Goal: Book appointment/travel/reservation

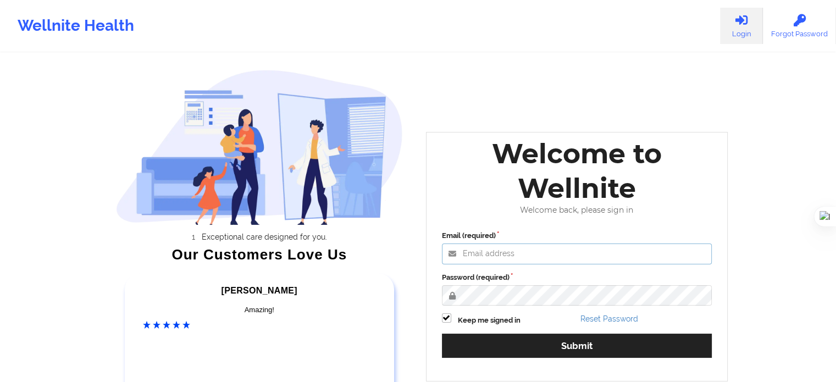
type input "[EMAIL_ADDRESS][DOMAIN_NAME]"
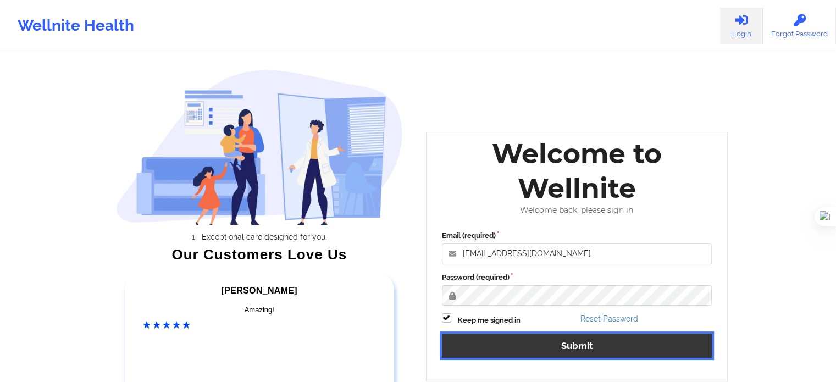
click at [620, 345] on button "Submit" at bounding box center [577, 346] width 270 height 24
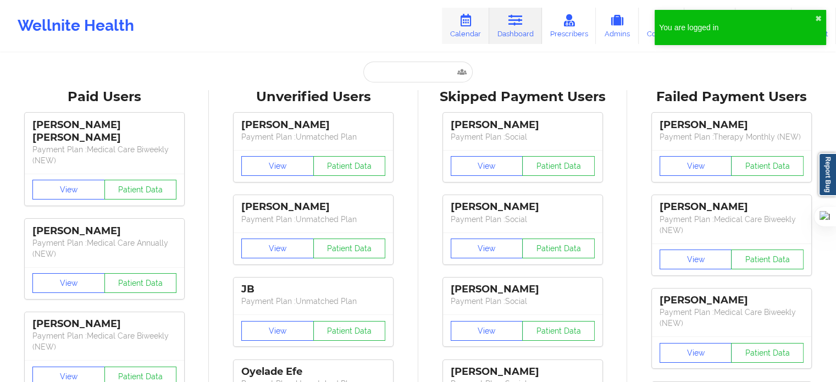
click at [464, 30] on link "Calendar" at bounding box center [465, 26] width 47 height 36
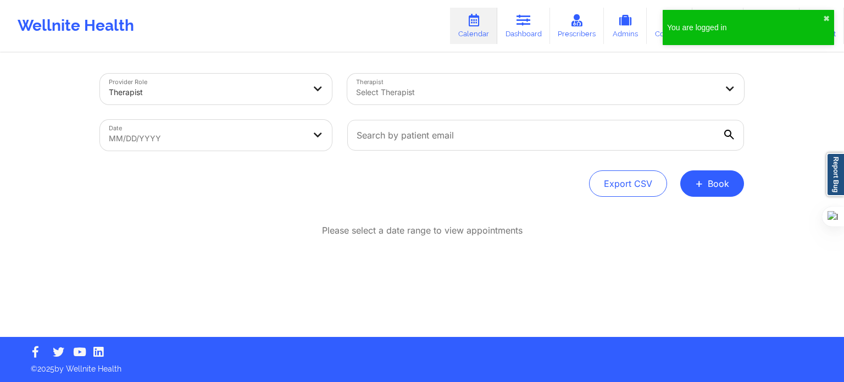
click at [285, 104] on div "Provider Role Therapist" at bounding box center [215, 89] width 247 height 46
click at [207, 92] on div at bounding box center [207, 92] width 196 height 13
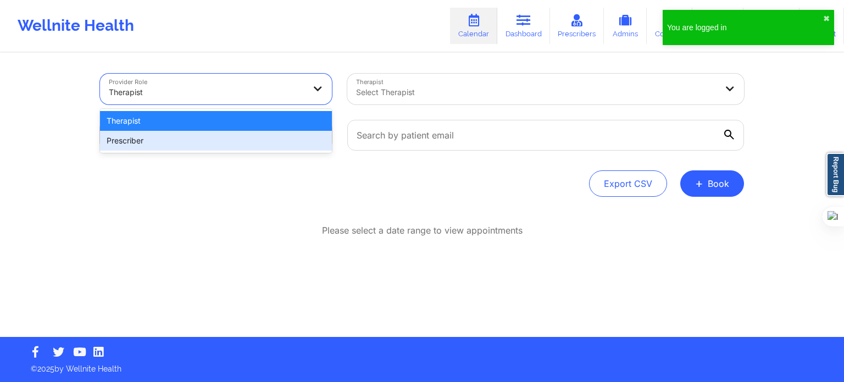
click at [186, 138] on div "Prescriber" at bounding box center [216, 141] width 232 height 20
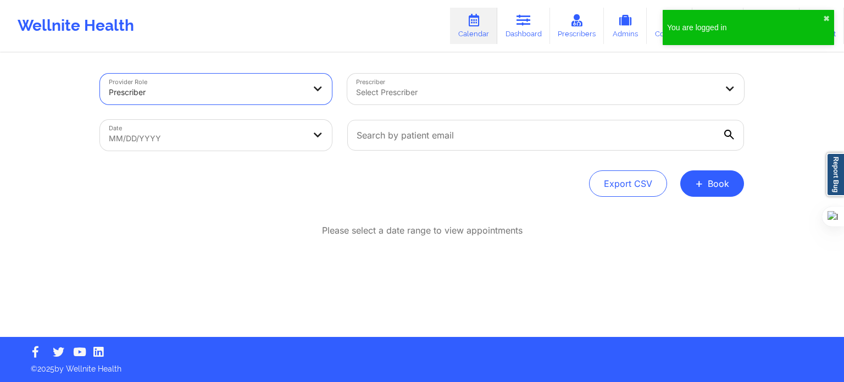
click at [440, 94] on div at bounding box center [536, 92] width 360 height 13
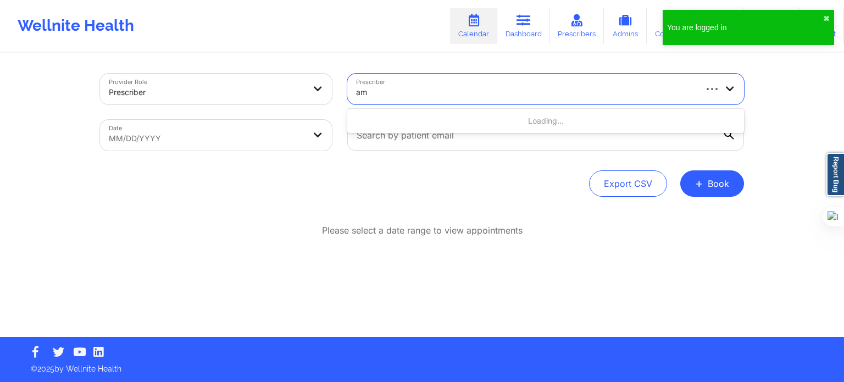
type input "[PERSON_NAME]"
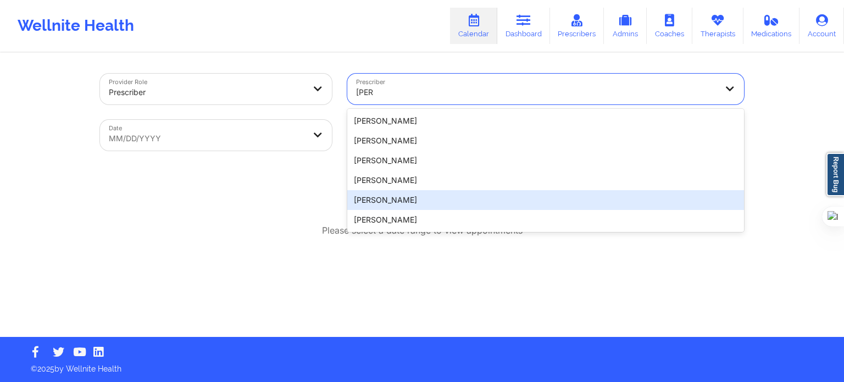
click at [380, 222] on div "[PERSON_NAME]" at bounding box center [545, 220] width 397 height 20
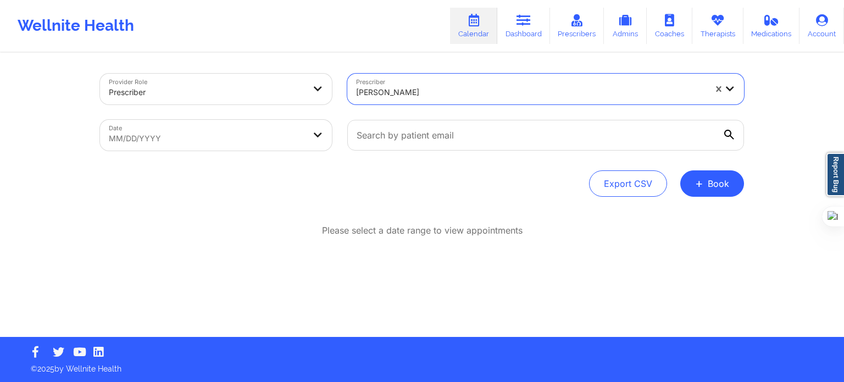
click at [270, 142] on body "Wellnite Health Calendar Dashboard Prescribers Admins Coaches Therapists Medica…" at bounding box center [422, 191] width 844 height 382
select select "2025-8"
select select "2025-9"
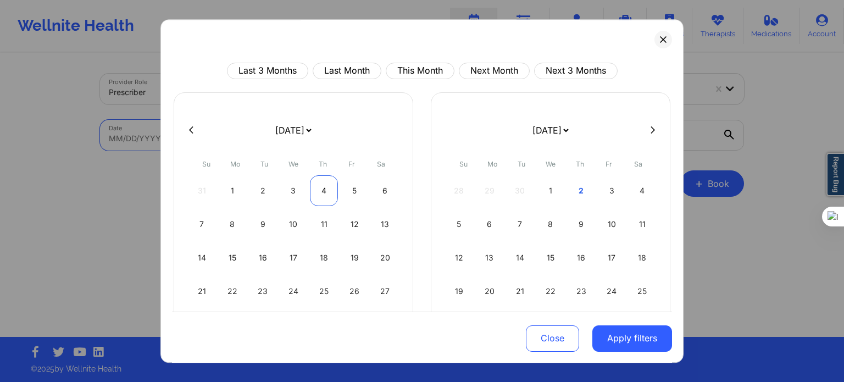
click at [318, 191] on div "4" at bounding box center [324, 190] width 28 height 31
select select "2025-8"
select select "2025-9"
select select "2025-8"
select select "2025-9"
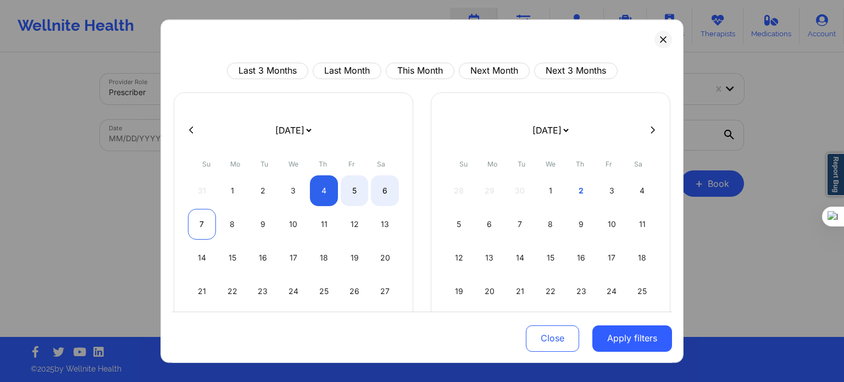
select select "2025-8"
select select "2025-9"
select select "2025-8"
select select "2025-9"
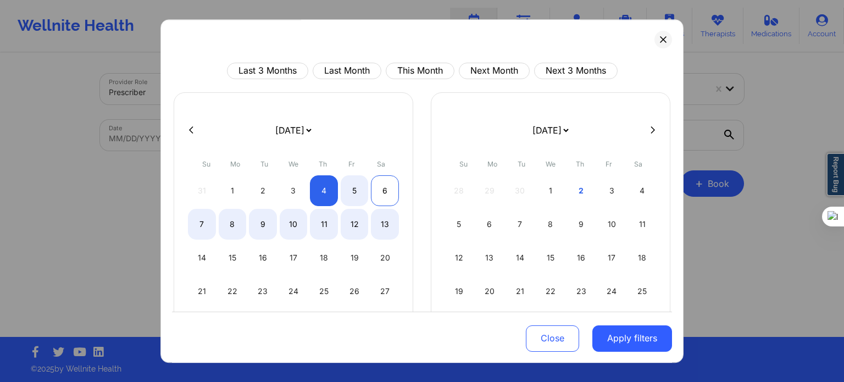
select select "2025-8"
select select "2025-9"
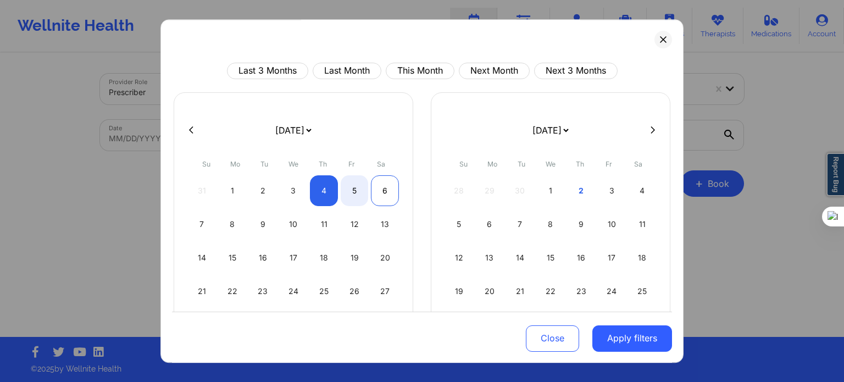
click at [387, 190] on div "6" at bounding box center [385, 190] width 28 height 31
select select "2025-8"
select select "2025-9"
click at [382, 192] on div "6" at bounding box center [385, 190] width 28 height 31
select select "2025-8"
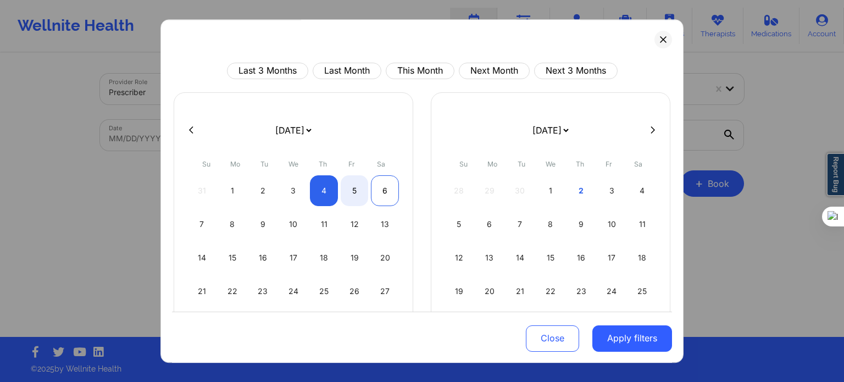
select select "2025-9"
select select "2025-8"
select select "2025-9"
click at [319, 195] on div "4" at bounding box center [324, 190] width 28 height 31
select select "2025-8"
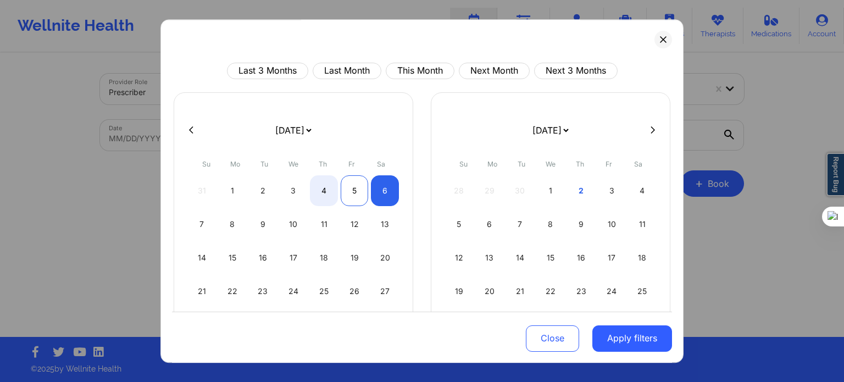
select select "2025-9"
select select "2025-8"
select select "2025-9"
click at [378, 193] on div "6" at bounding box center [385, 190] width 28 height 31
select select "2025-8"
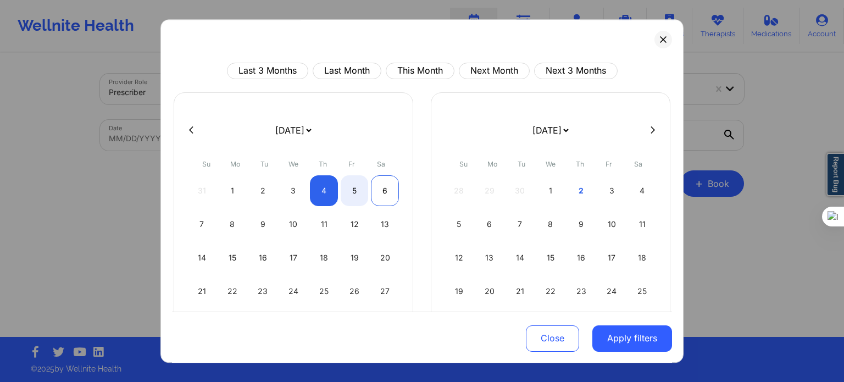
select select "2025-9"
click at [609, 335] on button "Apply filters" at bounding box center [632, 338] width 80 height 26
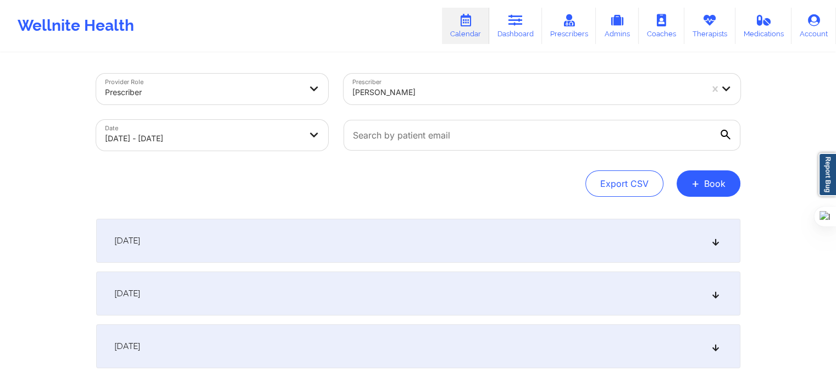
click at [206, 241] on div "[DATE]" at bounding box center [418, 241] width 644 height 44
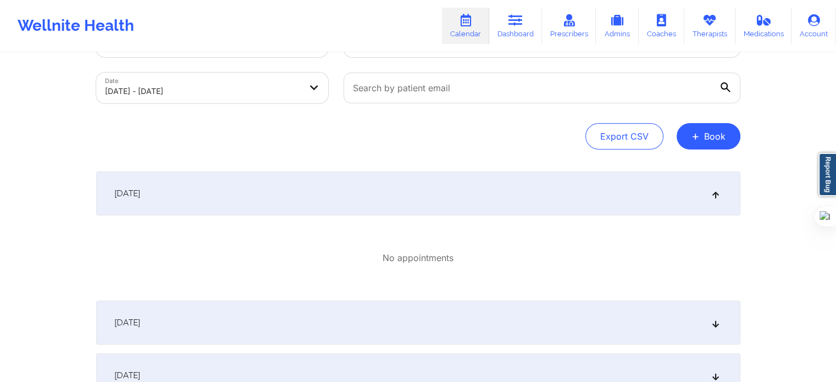
scroll to position [110, 0]
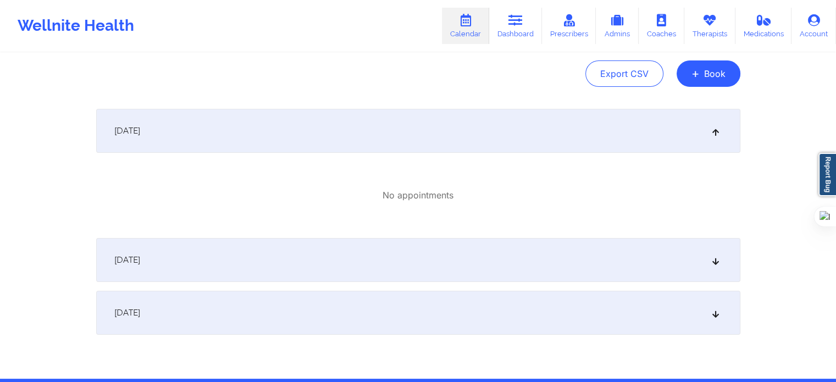
click at [208, 258] on div "[DATE]" at bounding box center [418, 260] width 644 height 44
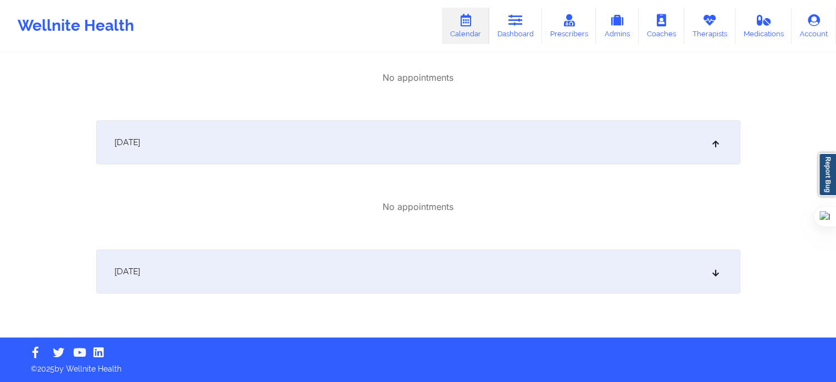
click at [204, 288] on div "[DATE]" at bounding box center [418, 271] width 644 height 44
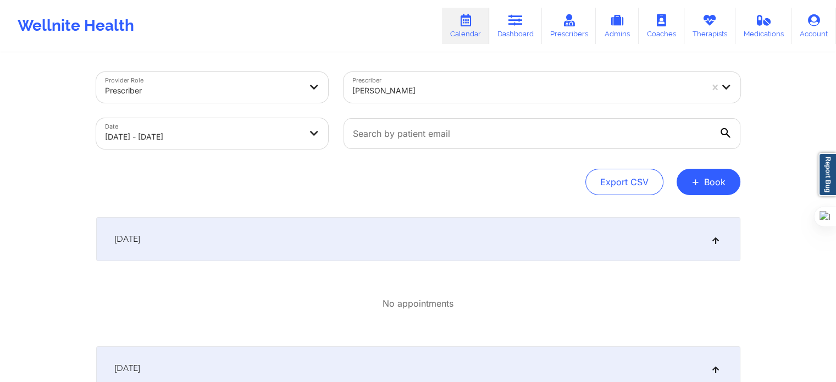
scroll to position [0, 0]
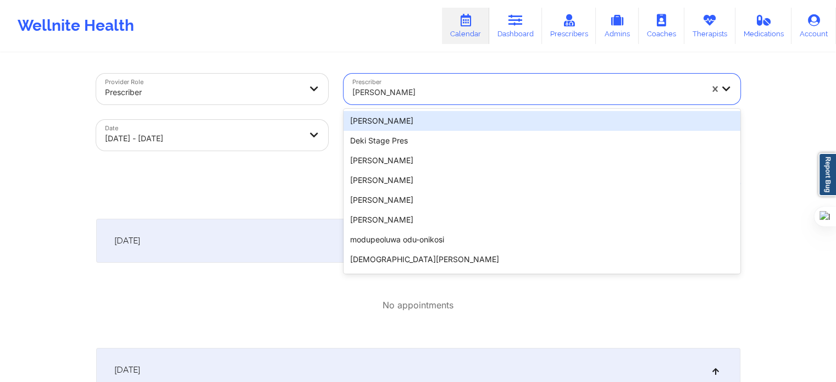
drag, startPoint x: 405, startPoint y: 95, endPoint x: 392, endPoint y: 95, distance: 12.6
click at [392, 95] on div at bounding box center [527, 92] width 350 height 13
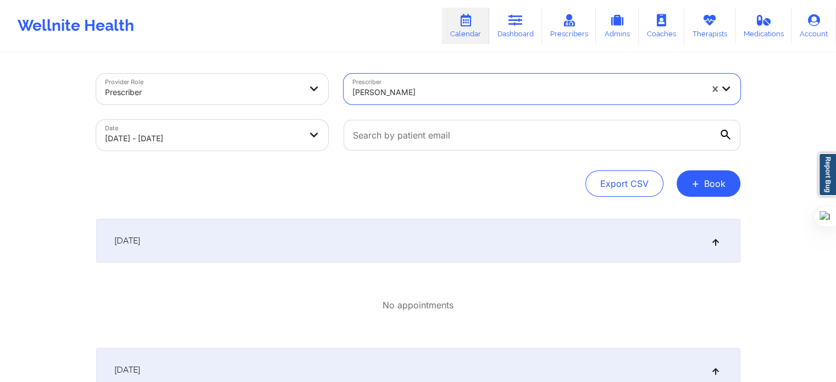
select select "2025-8"
select select "2025-9"
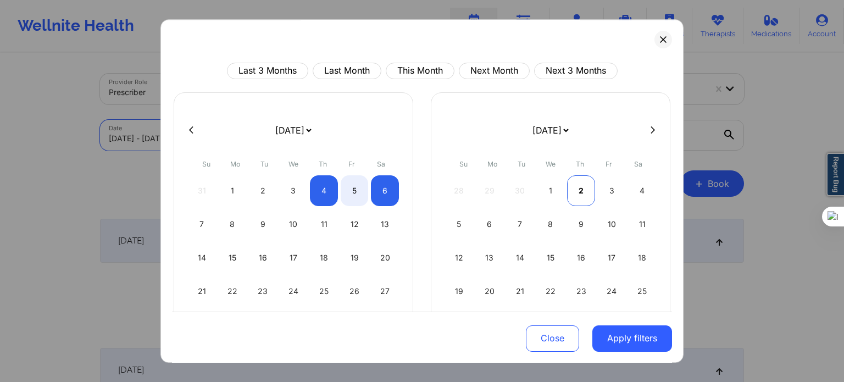
click at [578, 187] on div "2" at bounding box center [581, 190] width 28 height 31
select select "2025-9"
select select "2025-10"
select select "2025-9"
select select "2025-10"
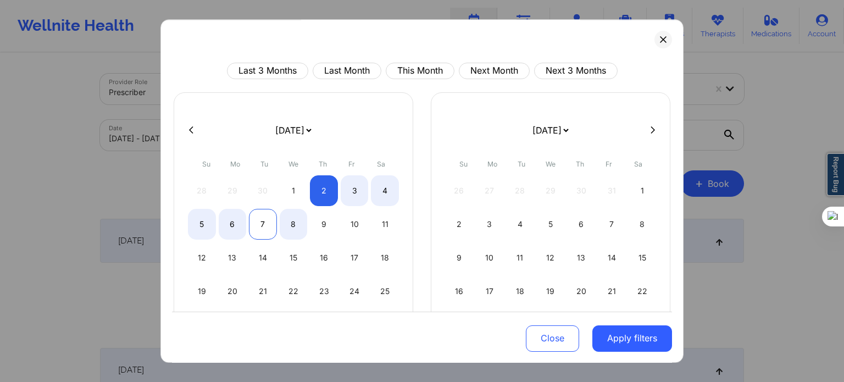
select select "2025-9"
select select "2025-10"
select select "2025-9"
select select "2025-10"
click at [234, 228] on div "6" at bounding box center [233, 224] width 28 height 31
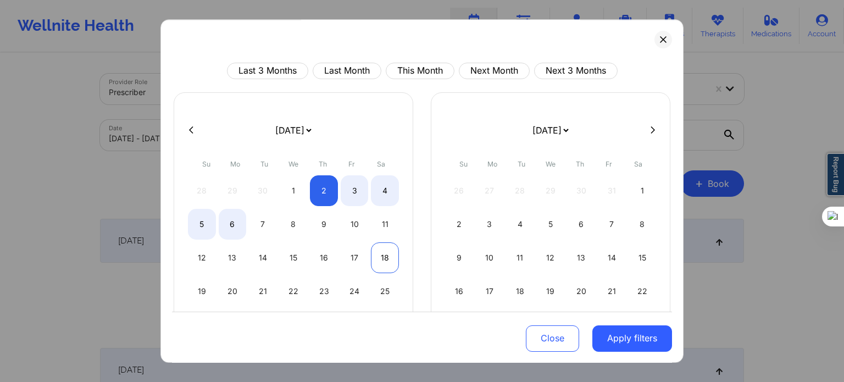
select select "2025-9"
select select "2025-10"
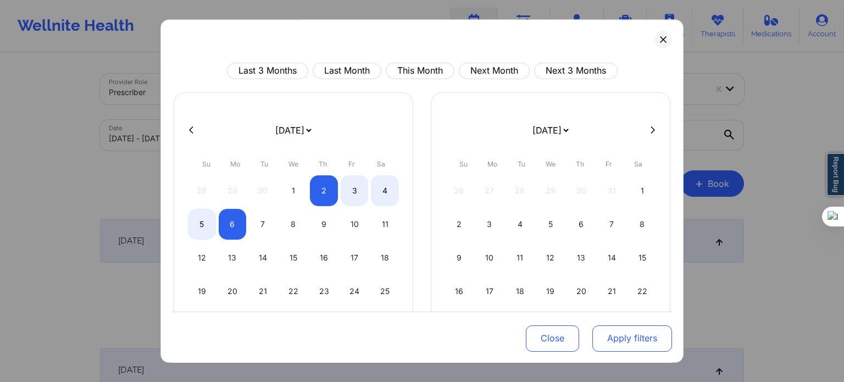
click at [621, 340] on button "Apply filters" at bounding box center [632, 338] width 80 height 26
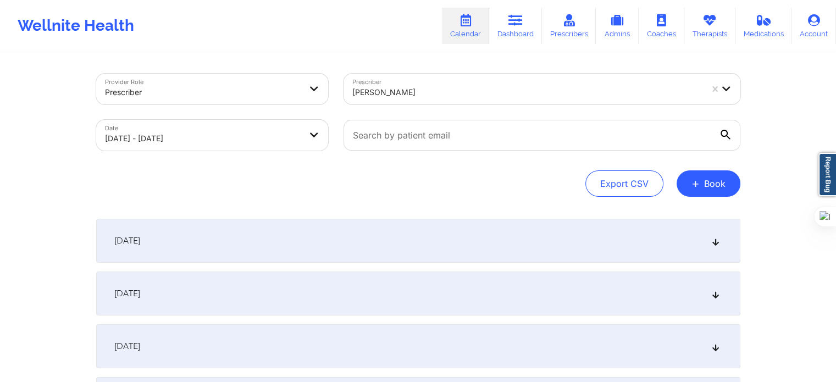
click at [318, 229] on div "[DATE]" at bounding box center [418, 241] width 644 height 44
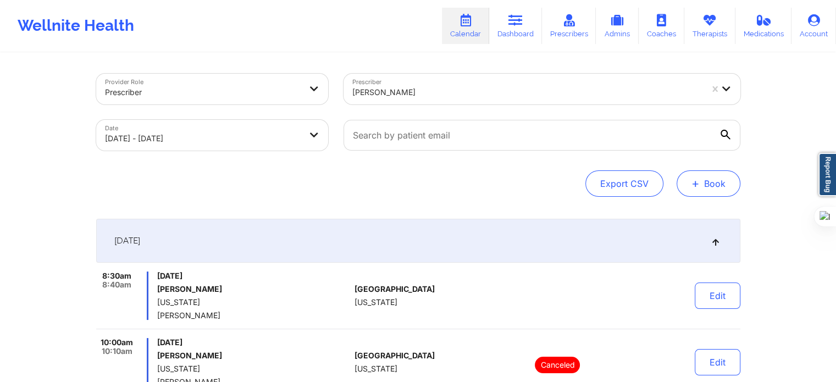
click at [700, 175] on button "+ Book" at bounding box center [708, 183] width 64 height 26
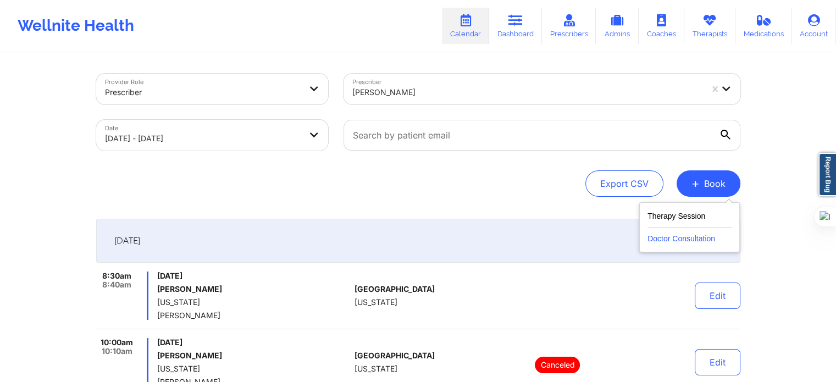
click at [697, 232] on button "Doctor Consultation" at bounding box center [689, 237] width 84 height 18
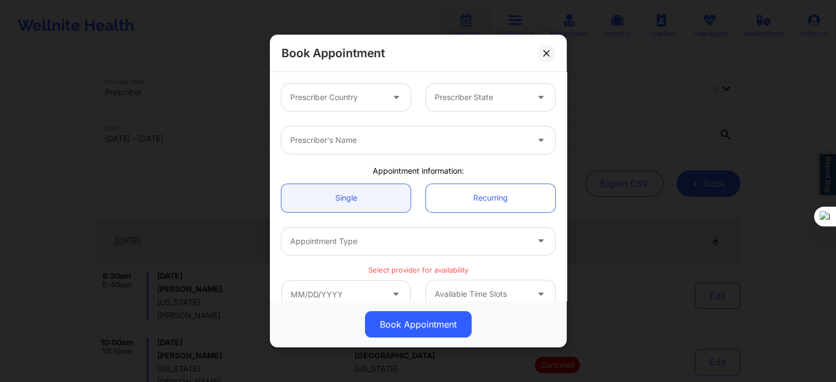
click at [350, 103] on div at bounding box center [336, 97] width 93 height 13
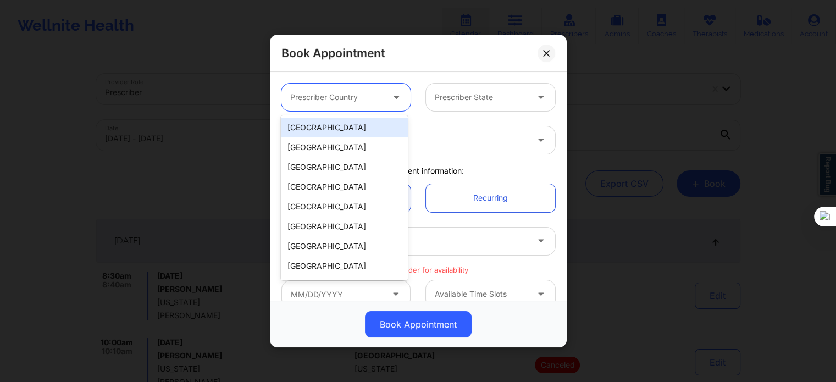
click at [332, 134] on div "[GEOGRAPHIC_DATA]" at bounding box center [344, 128] width 126 height 20
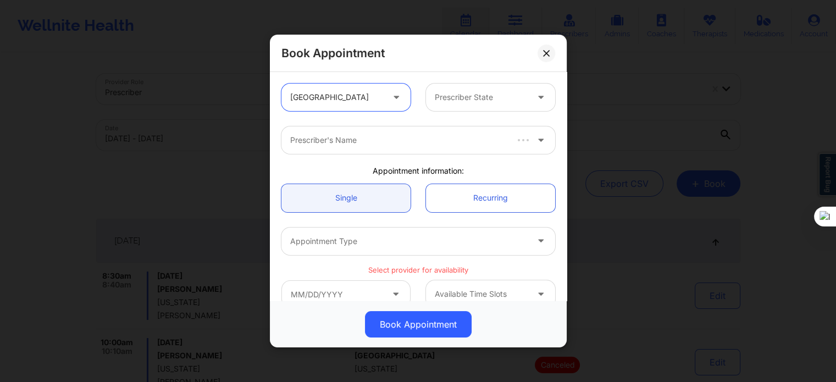
click at [447, 103] on div at bounding box center [481, 97] width 93 height 13
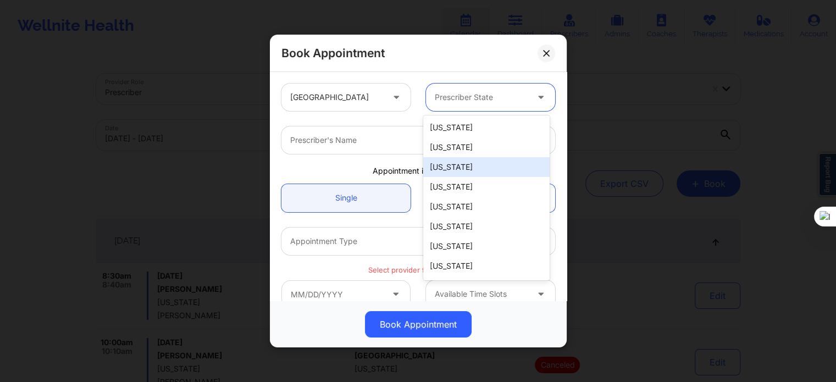
click at [454, 165] on div "[US_STATE]" at bounding box center [486, 167] width 126 height 20
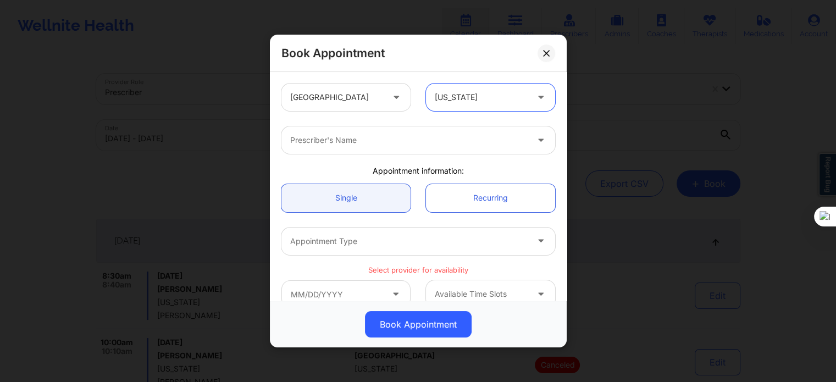
click at [378, 143] on div at bounding box center [408, 140] width 237 height 13
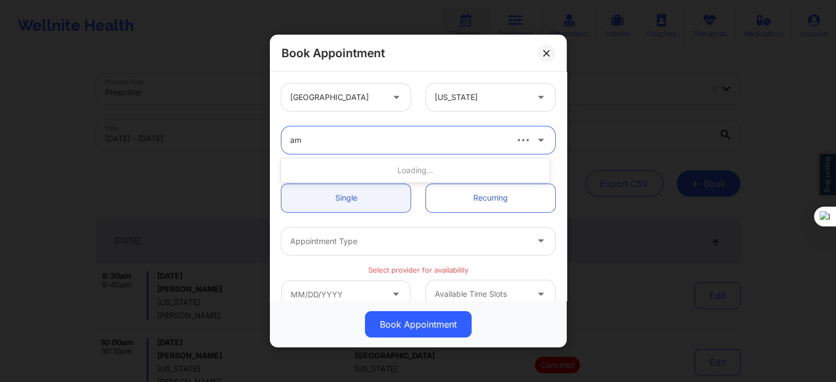
type input "[PERSON_NAME]"
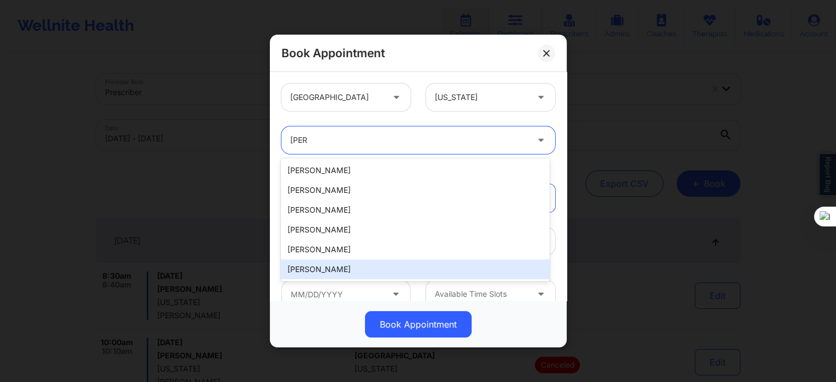
click at [317, 268] on div "[PERSON_NAME]" at bounding box center [415, 269] width 268 height 20
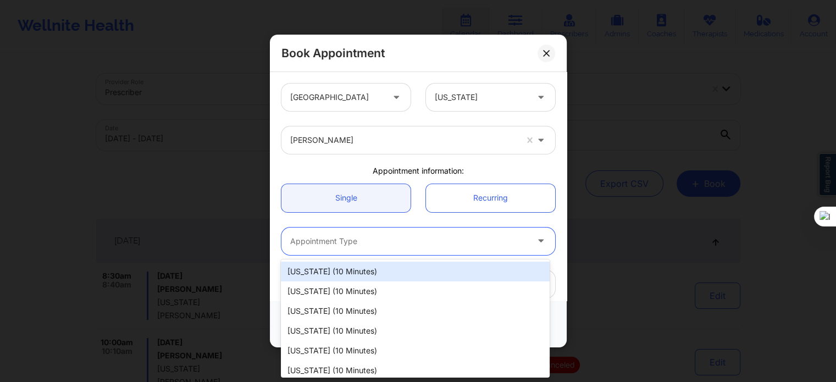
click at [354, 241] on div at bounding box center [408, 241] width 237 height 13
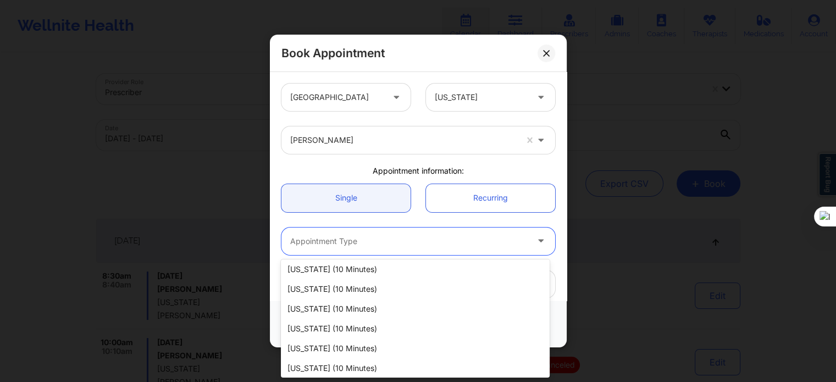
scroll to position [855, 0]
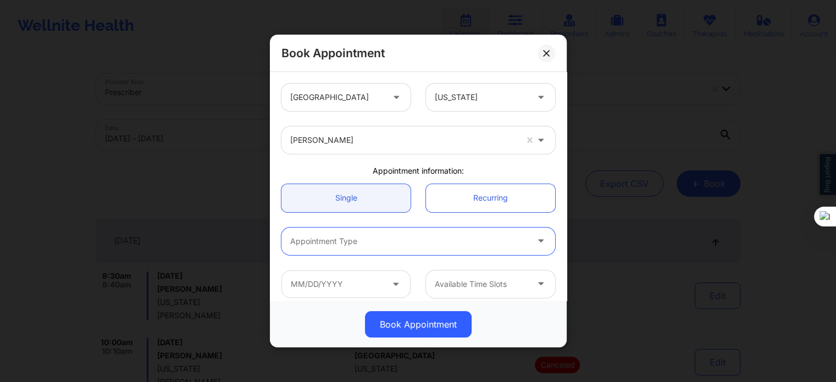
click at [385, 244] on div at bounding box center [408, 241] width 237 height 13
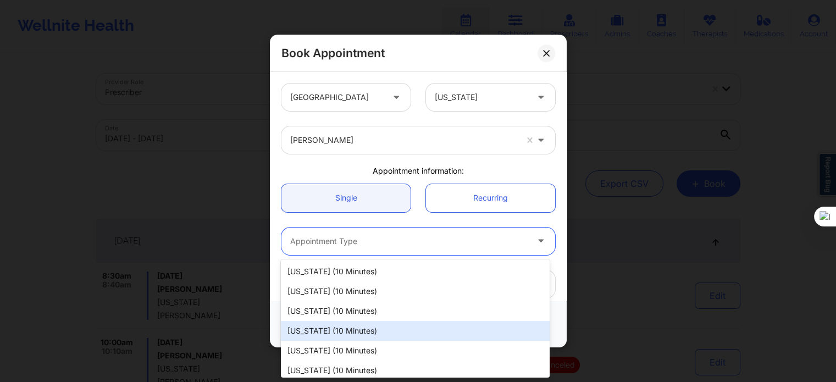
click at [333, 330] on div "[US_STATE] (10 minutes)" at bounding box center [415, 331] width 268 height 20
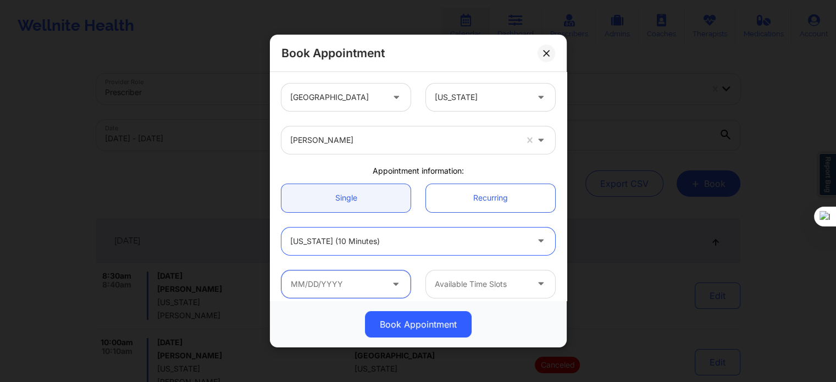
click at [356, 290] on input "text" at bounding box center [345, 283] width 129 height 27
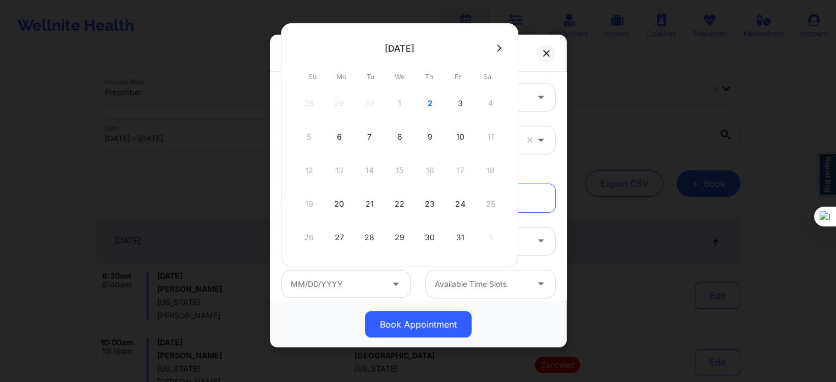
click at [431, 106] on div "2" at bounding box center [429, 103] width 27 height 31
type input "[DATE]"
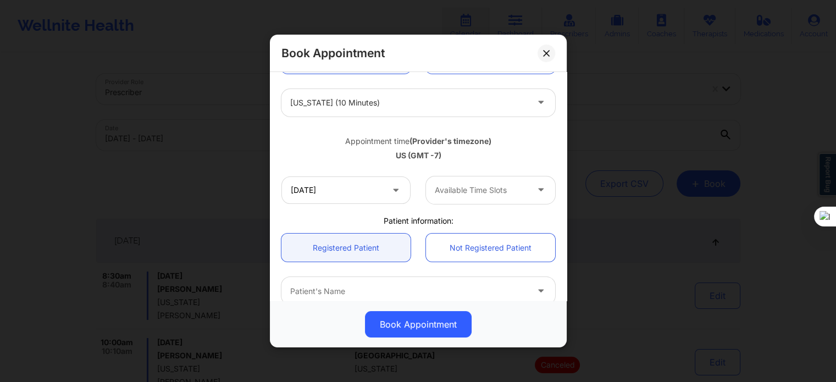
scroll to position [165, 0]
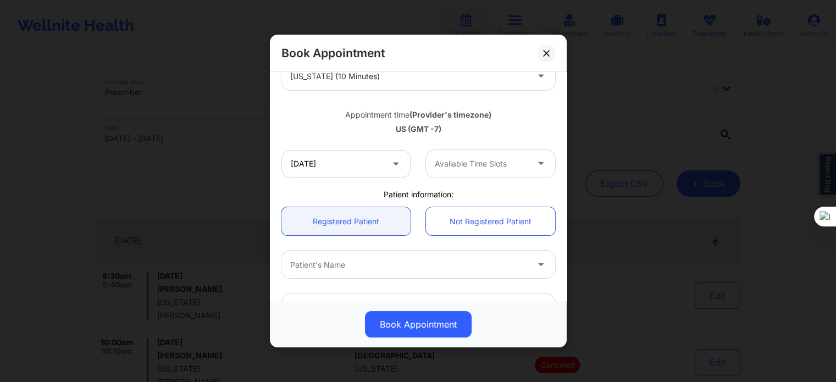
click at [471, 212] on link "Not Registered Patient" at bounding box center [490, 221] width 129 height 28
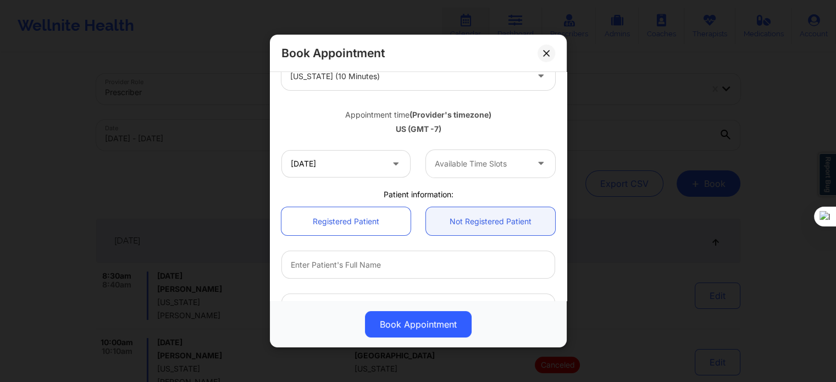
click at [473, 169] on div at bounding box center [481, 163] width 93 height 13
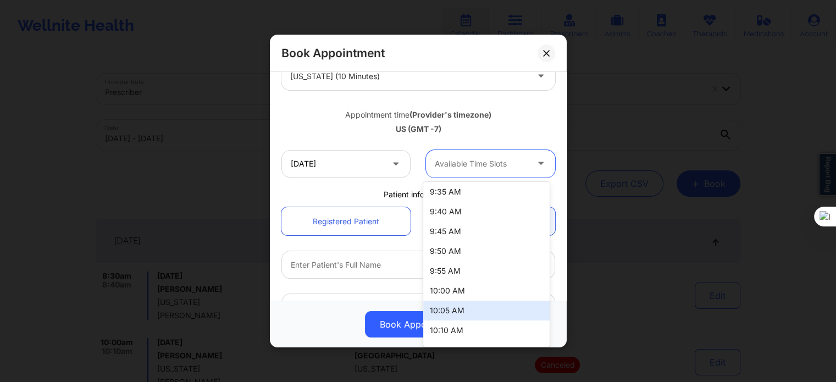
scroll to position [440, 0]
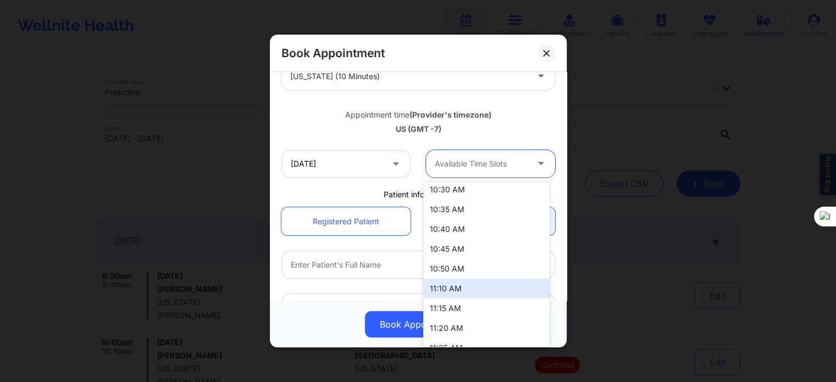
click at [473, 283] on div "11:10 AM" at bounding box center [486, 289] width 126 height 20
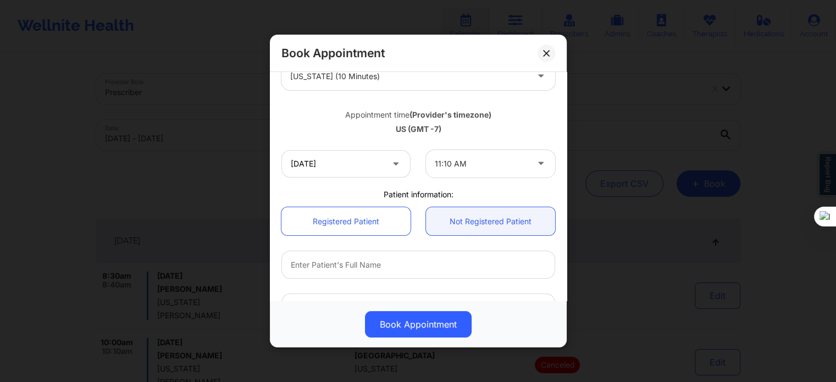
click at [330, 138] on div "Appointment time (Provider's timezone) [GEOGRAPHIC_DATA] (GMT -7)" at bounding box center [418, 120] width 289 height 45
drag, startPoint x: 452, startPoint y: 130, endPoint x: 380, endPoint y: 131, distance: 72.0
click at [380, 131] on div "US (GMT -7)" at bounding box center [418, 129] width 274 height 11
